Goal: Task Accomplishment & Management: Manage account settings

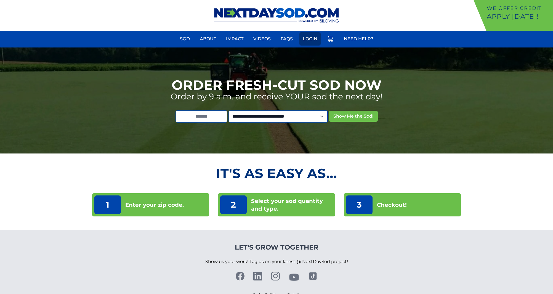
click at [303, 41] on link "Login" at bounding box center [309, 38] width 21 height 13
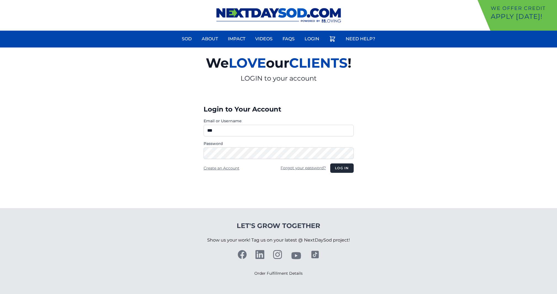
type input "**********"
click at [330, 163] on button "Log in" at bounding box center [341, 167] width 23 height 9
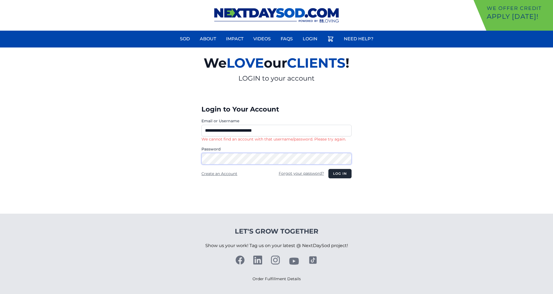
click at [328, 169] on button "Log in" at bounding box center [339, 173] width 23 height 9
